Goal: Navigation & Orientation: Find specific page/section

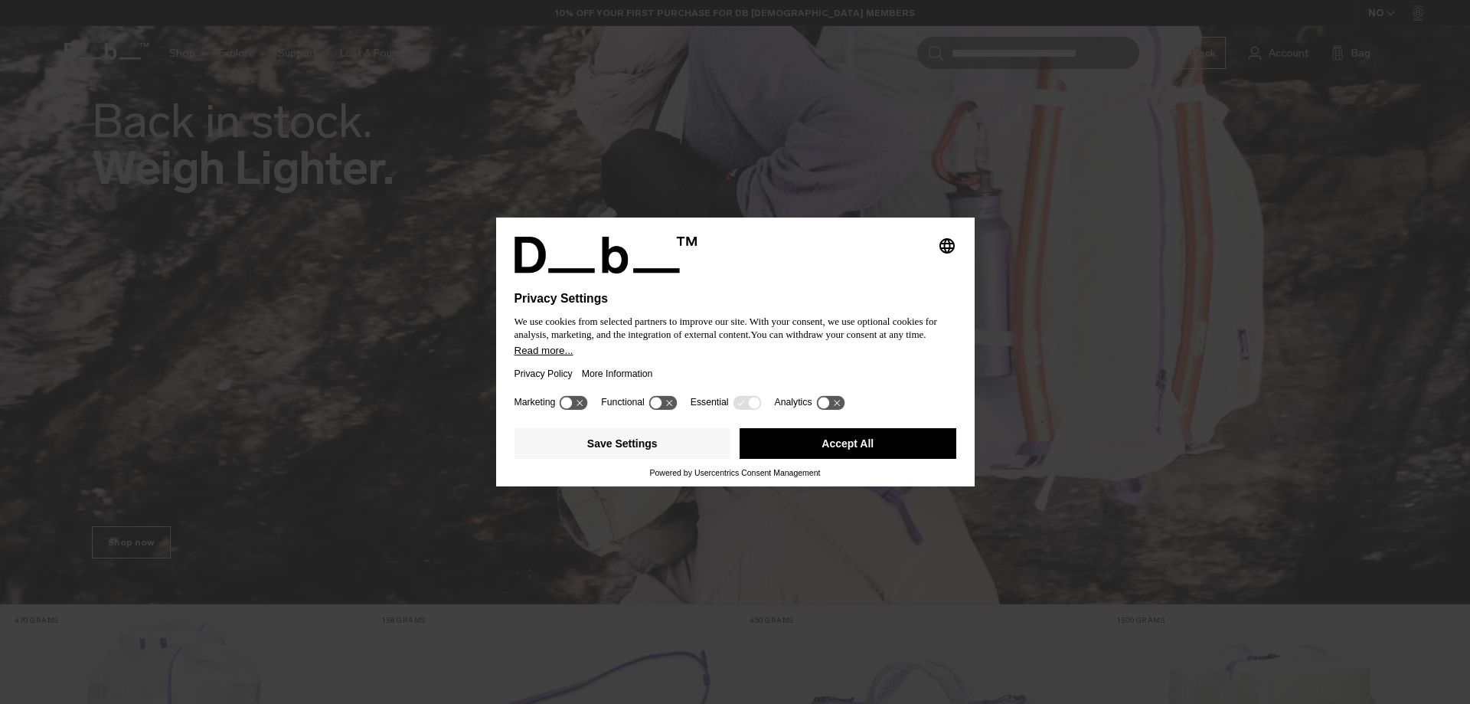
click at [842, 439] on button "Accept All" at bounding box center [848, 443] width 217 height 31
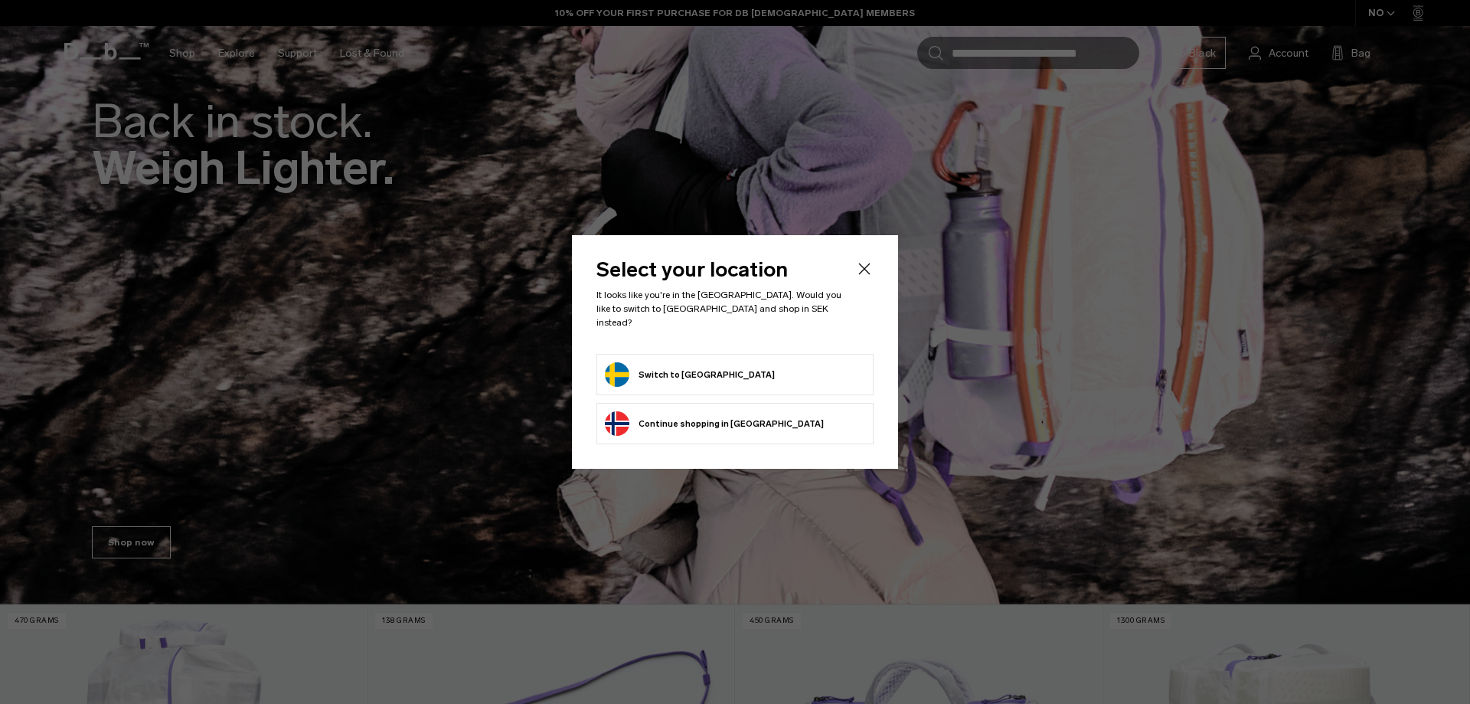
drag, startPoint x: 789, startPoint y: 390, endPoint x: 798, endPoint y: 371, distance: 20.9
click at [791, 386] on ul "Switch to Sweden Continue browsing Norway store Continue shopping in Norway" at bounding box center [734, 399] width 277 height 90
click at [798, 371] on form "Switch to Sweden" at bounding box center [735, 374] width 260 height 25
click at [684, 371] on button "Switch to Sweden" at bounding box center [690, 374] width 170 height 25
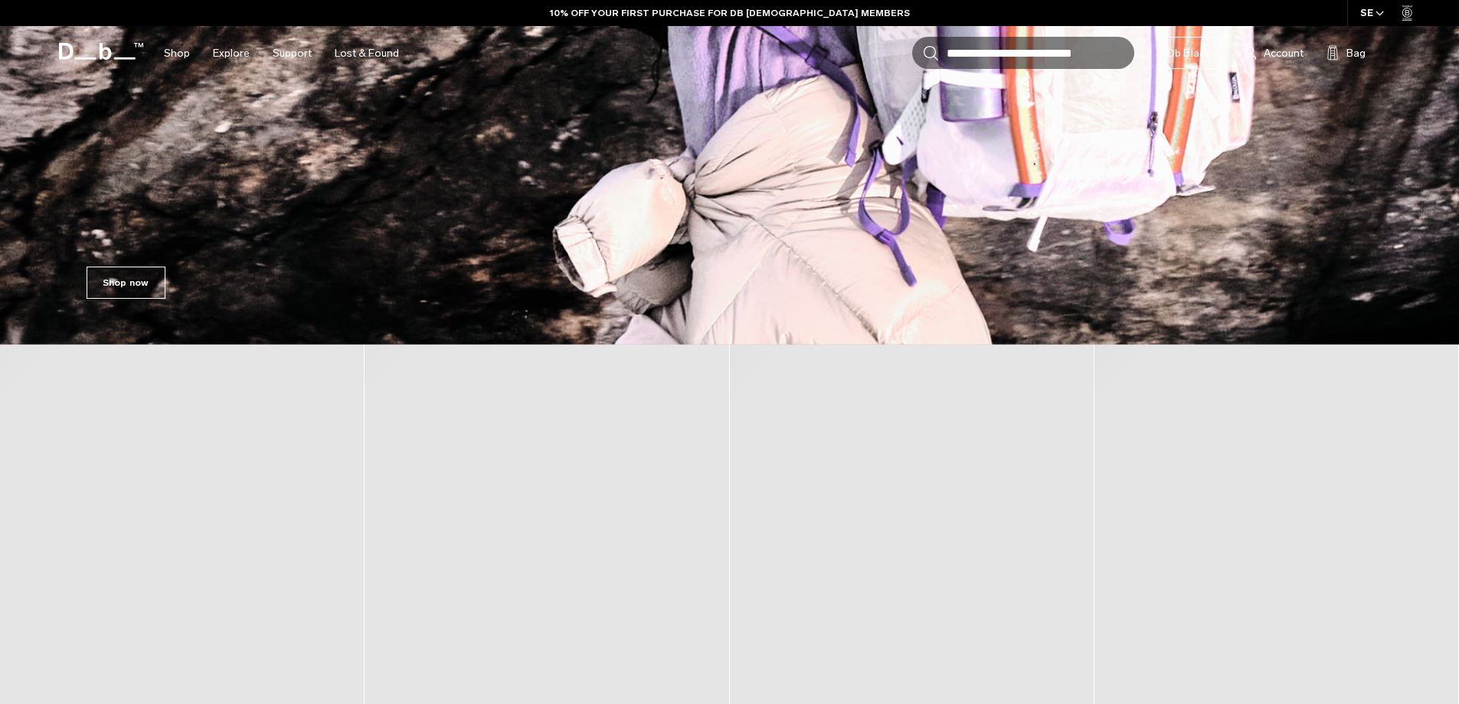
scroll to position [536, 0]
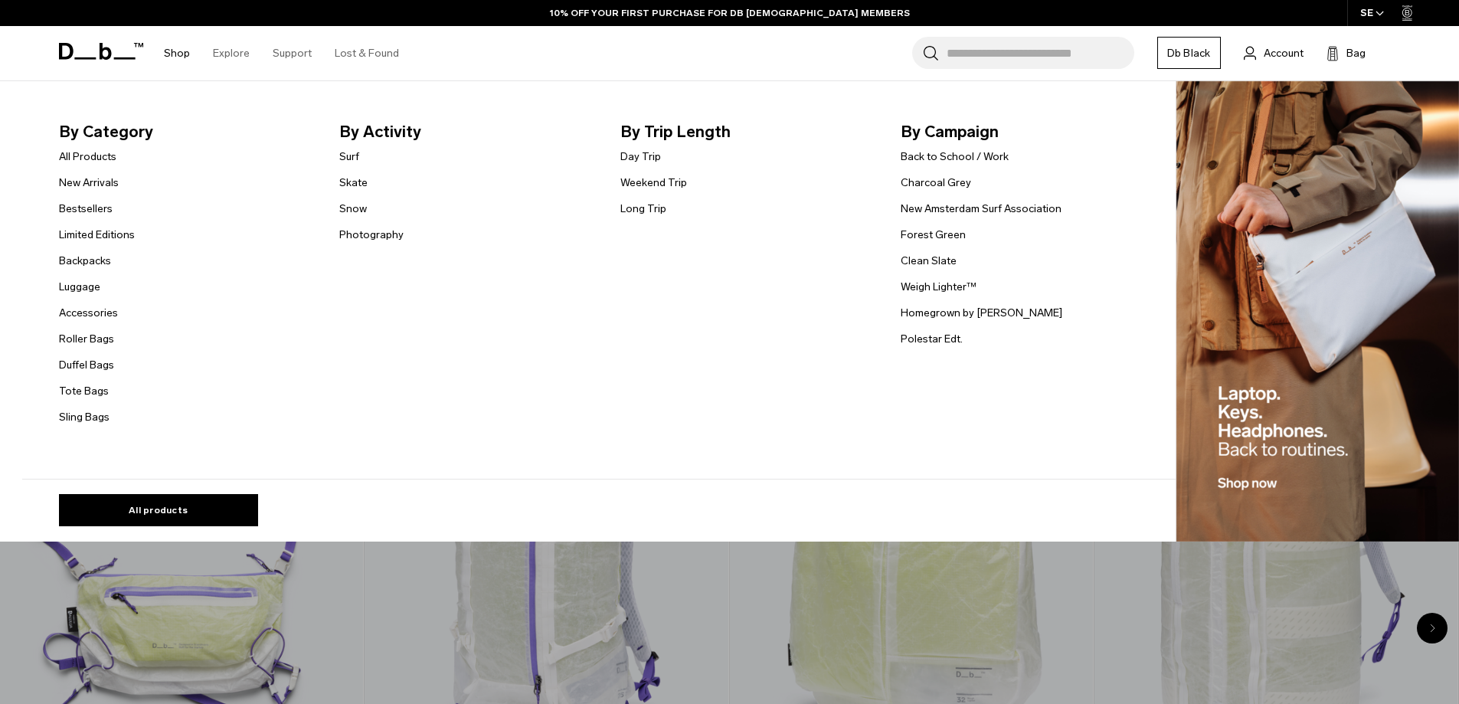
click at [178, 56] on link "Shop" at bounding box center [177, 53] width 26 height 54
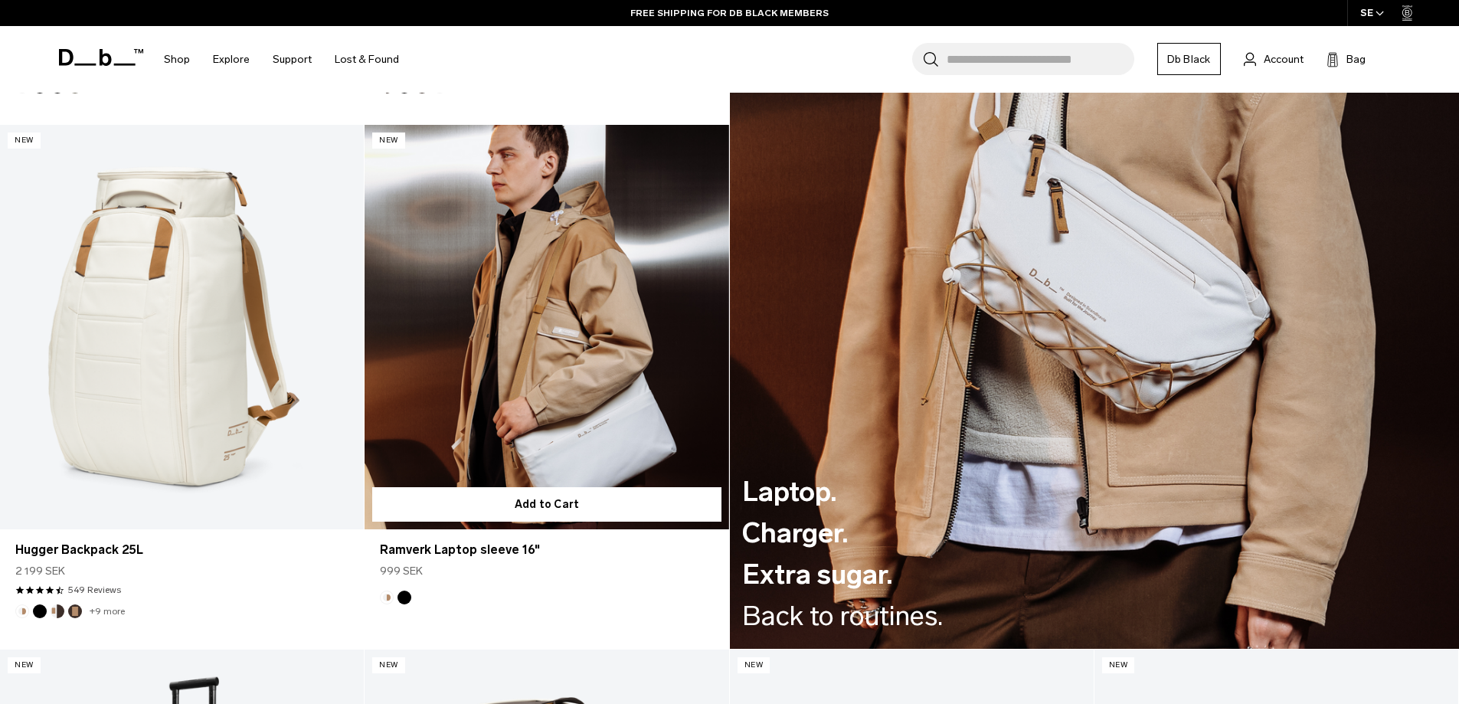
scroll to position [2547, 0]
